Goal: Information Seeking & Learning: Learn about a topic

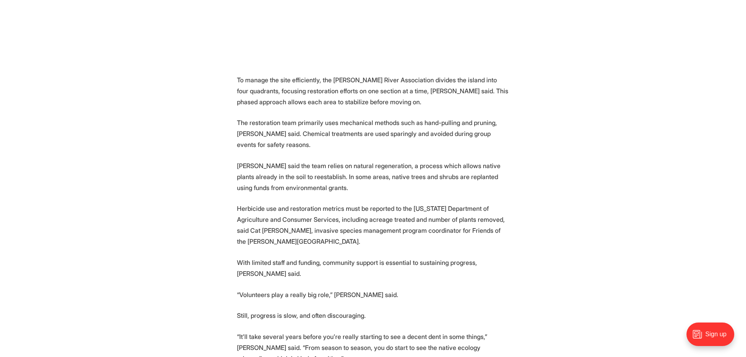
scroll to position [979, 0]
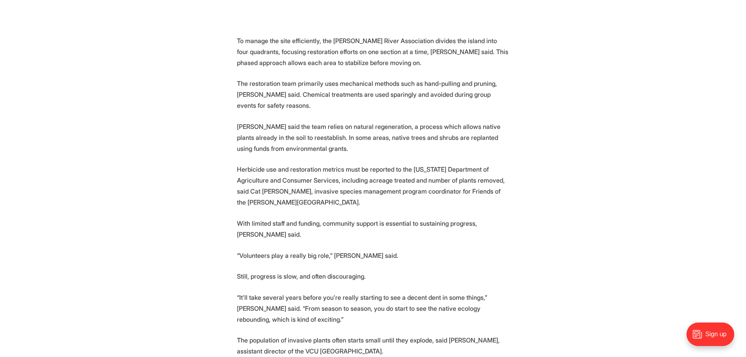
click at [283, 189] on p "Herbicide use and restoration metrics must be reported to the [US_STATE] Depart…" at bounding box center [373, 186] width 272 height 44
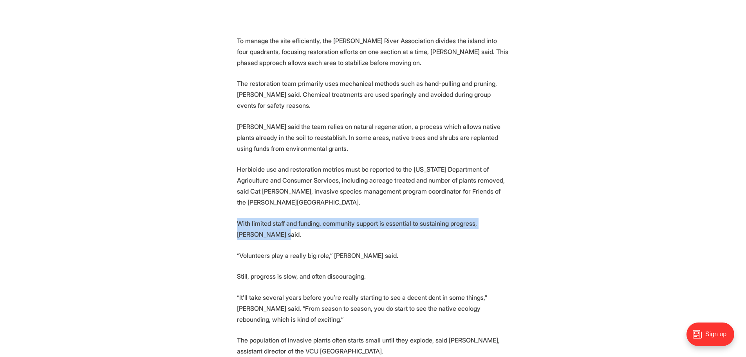
drag, startPoint x: 235, startPoint y: 211, endPoint x: 261, endPoint y: 226, distance: 30.2
click at [261, 226] on section "📰 [PERSON_NAME] wrote this story for the Newsroom at [GEOGRAPHIC_DATA]. Volunte…" at bounding box center [373, 14] width 746 height 1360
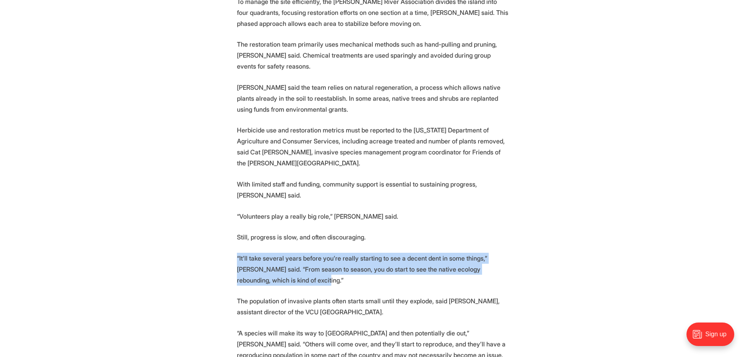
drag, startPoint x: 310, startPoint y: 271, endPoint x: 231, endPoint y: 244, distance: 83.4
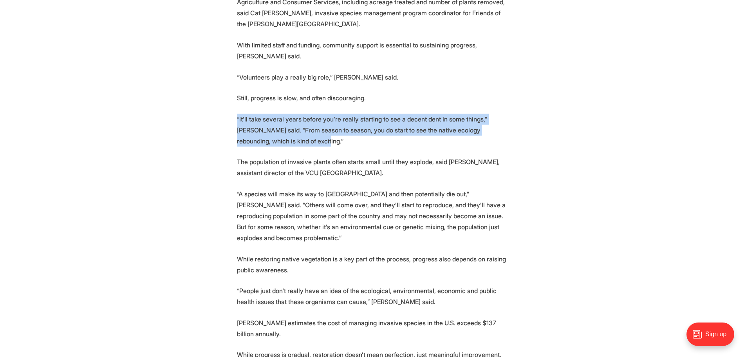
scroll to position [1174, 0]
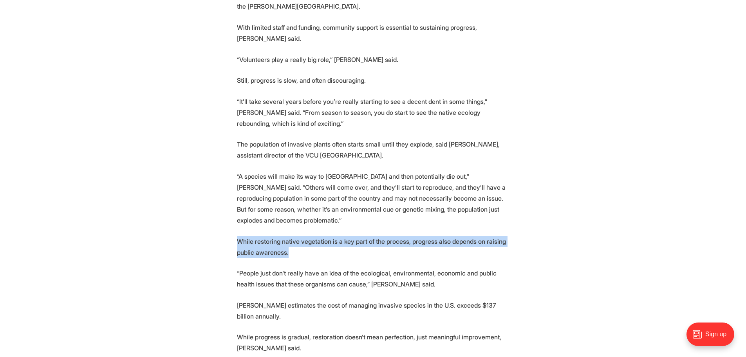
drag, startPoint x: 295, startPoint y: 244, endPoint x: 226, endPoint y: 224, distance: 72.1
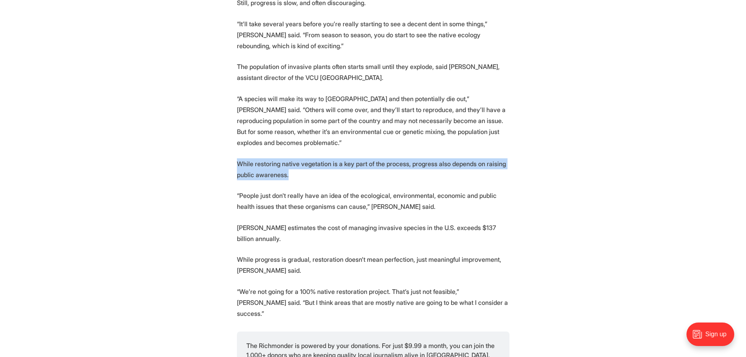
scroll to position [1253, 0]
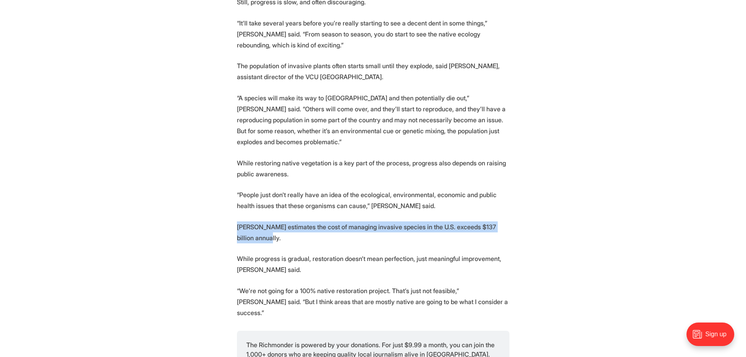
drag, startPoint x: 267, startPoint y: 228, endPoint x: 225, endPoint y: 210, distance: 45.0
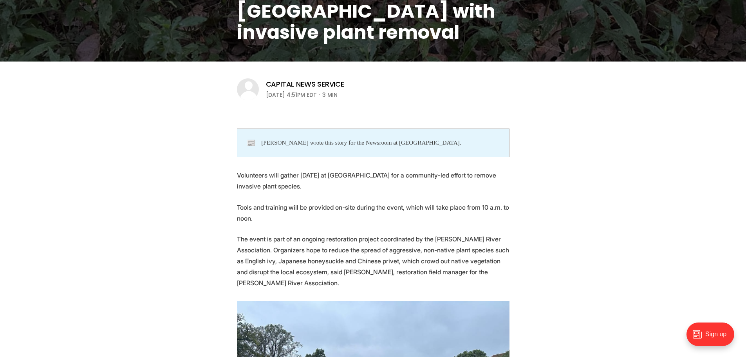
scroll to position [0, 0]
